Goal: Find specific page/section: Find specific page/section

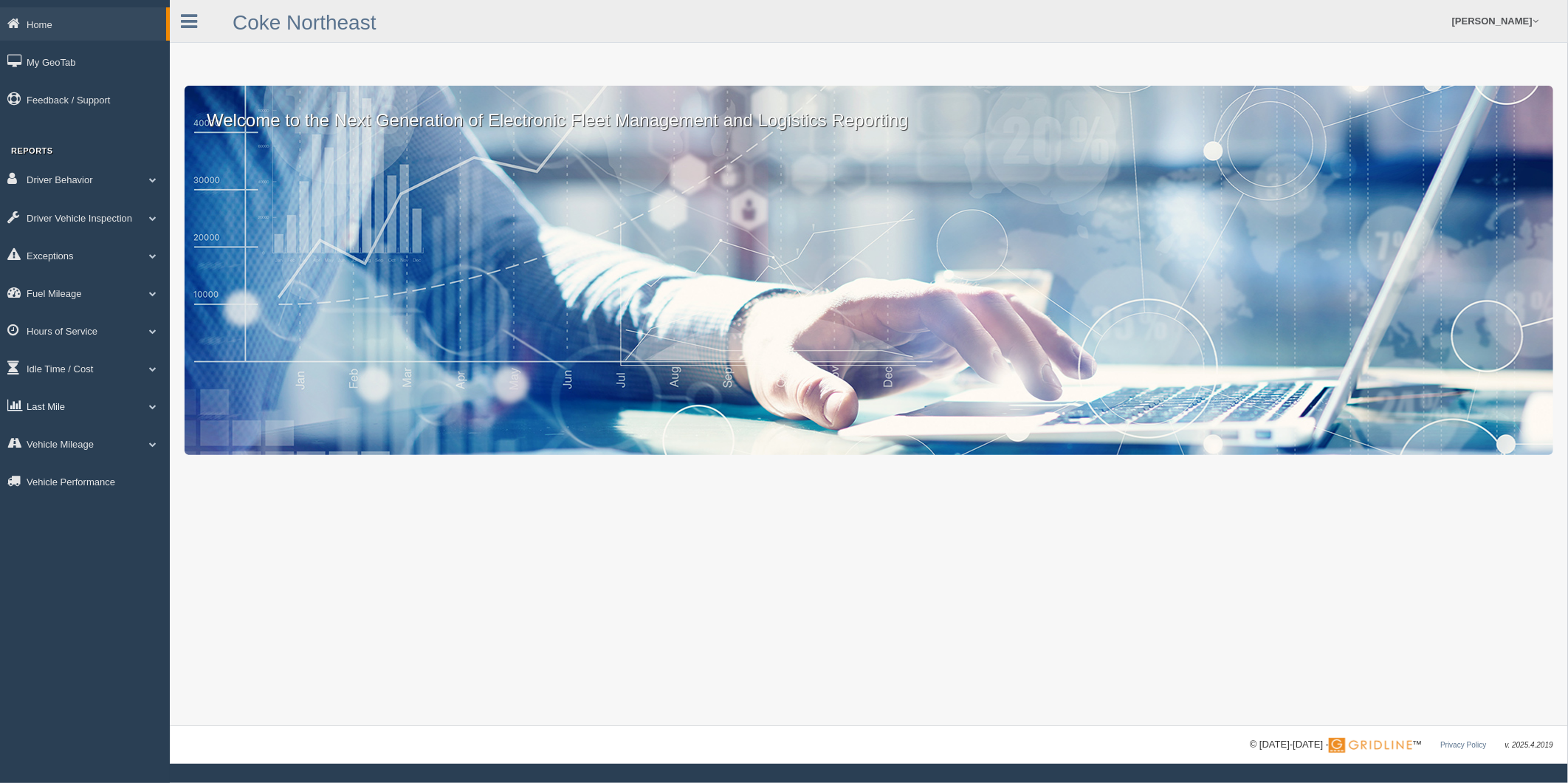
click at [153, 410] on span at bounding box center [153, 406] width 19 height 7
click at [89, 449] on link "Planned Vs Actual" at bounding box center [96, 441] width 139 height 27
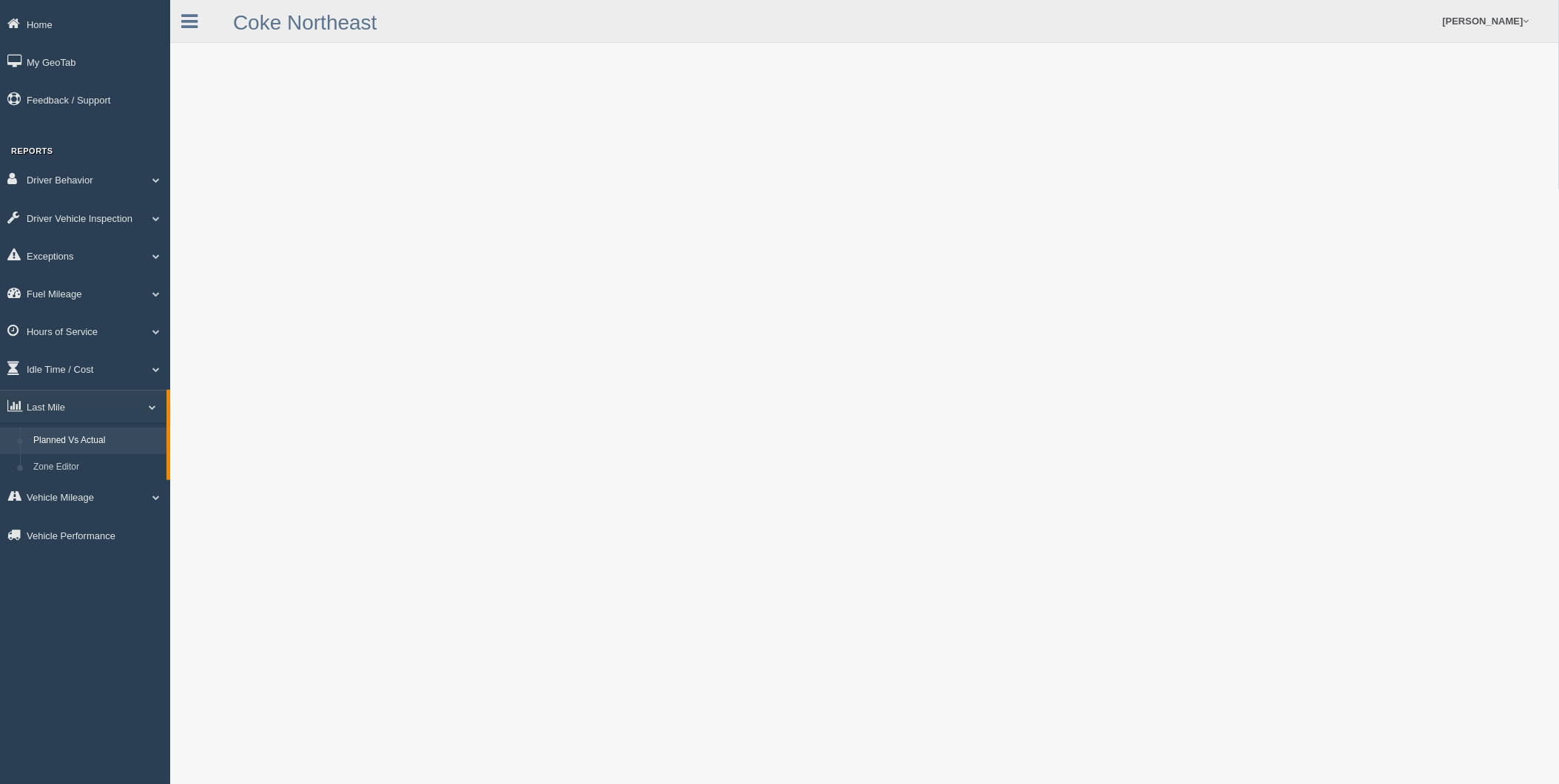
click at [69, 453] on link "Planned Vs Actual" at bounding box center [96, 441] width 140 height 27
click at [66, 469] on link "Zone Editor" at bounding box center [96, 467] width 140 height 27
